Goal: Navigation & Orientation: Find specific page/section

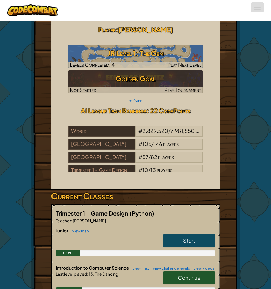
click at [257, 8] on button "Toggle navigation" at bounding box center [257, 7] width 13 height 10
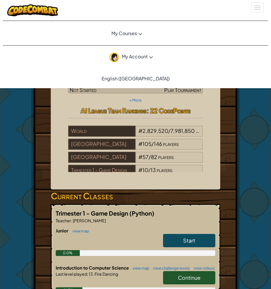
click at [139, 34] on icon at bounding box center [140, 34] width 4 height 2
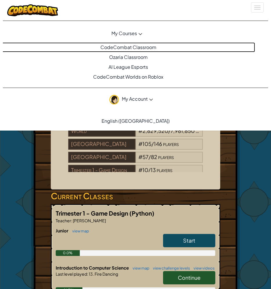
click at [140, 47] on link "CodeCombat Classroom" at bounding box center [127, 47] width 256 height 10
click at [140, 46] on link "CodeCombat Classroom" at bounding box center [127, 47] width 256 height 10
click at [154, 45] on link "CodeCombat Classroom" at bounding box center [127, 47] width 256 height 10
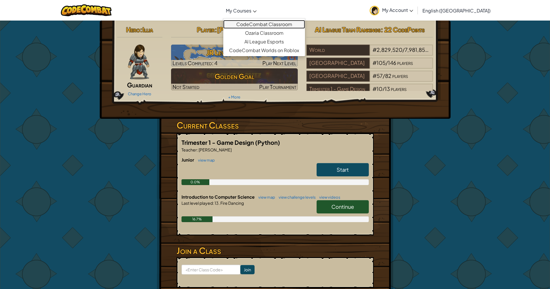
click at [270, 25] on link "CodeCombat Classroom" at bounding box center [264, 24] width 82 height 9
click at [270, 174] on div "Hero : Illia Guardian Change Hero Player : [PERSON_NAME] Level 1: The Gem Level…" at bounding box center [275, 170] width 550 height 300
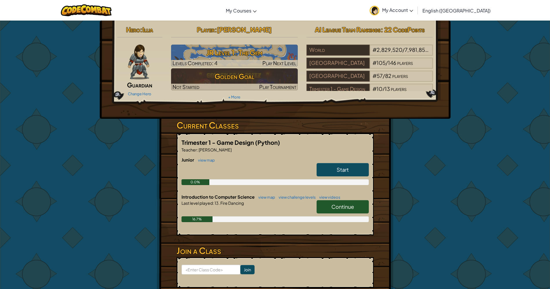
scroll to position [253, 0]
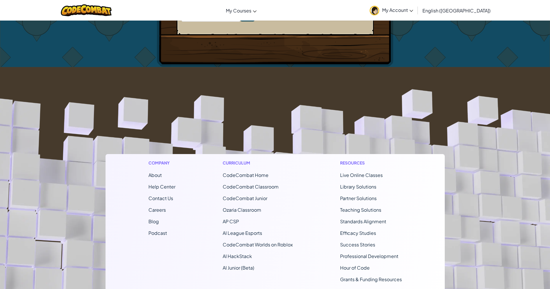
click at [251, 12] on span "My Courses" at bounding box center [239, 11] width 26 height 6
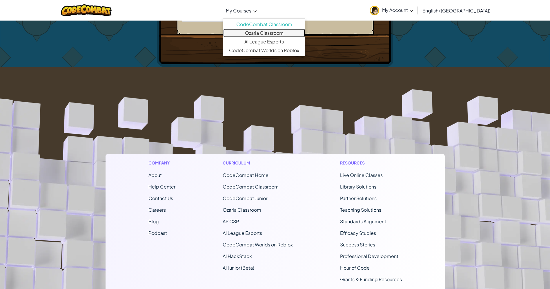
click at [270, 32] on link "Ozaria Classroom" at bounding box center [264, 33] width 82 height 9
